Goal: Task Accomplishment & Management: Complete application form

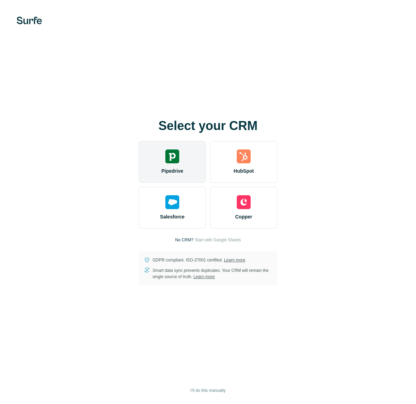
click at [189, 151] on div "Pipedrive" at bounding box center [172, 162] width 67 height 42
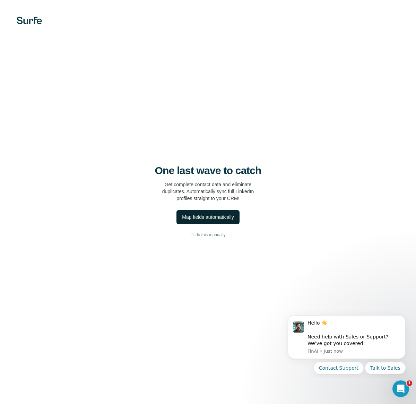
click at [201, 213] on button "Map fields automatically" at bounding box center [208, 217] width 63 height 14
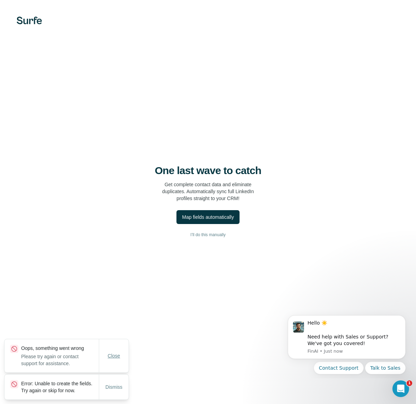
click at [116, 352] on span "Close" at bounding box center [114, 355] width 12 height 7
click at [111, 381] on button "Dismiss" at bounding box center [114, 387] width 27 height 12
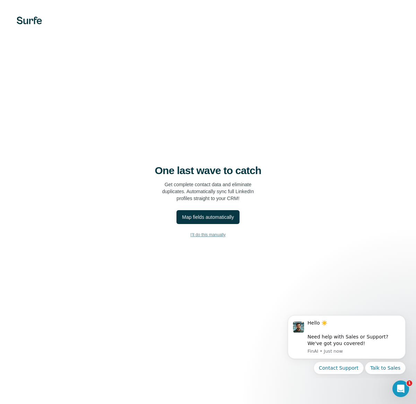
click at [211, 233] on span "I’ll do this manually" at bounding box center [207, 235] width 35 height 6
